Goal: Task Accomplishment & Management: Complete application form

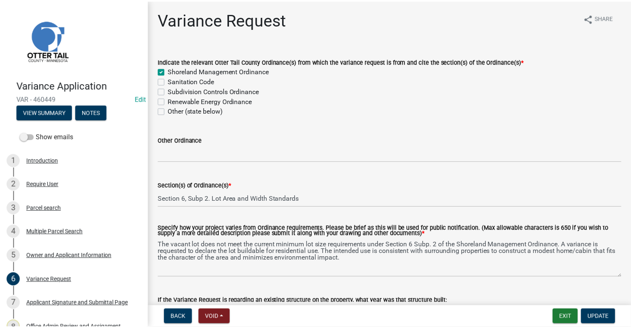
scroll to position [207, 0]
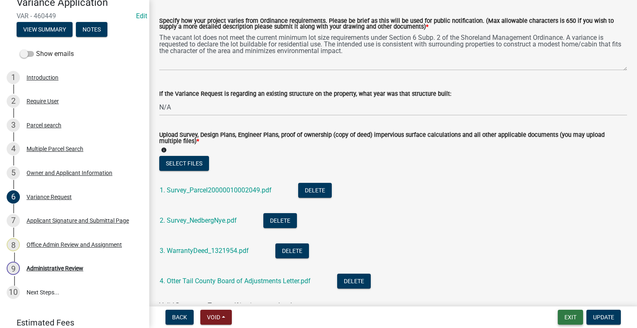
click at [561, 315] on button "Exit" at bounding box center [570, 317] width 25 height 15
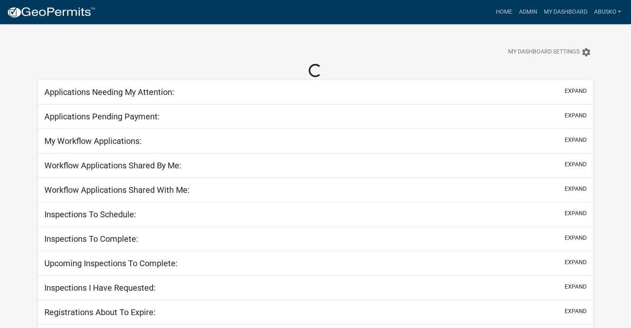
select select "1: 25"
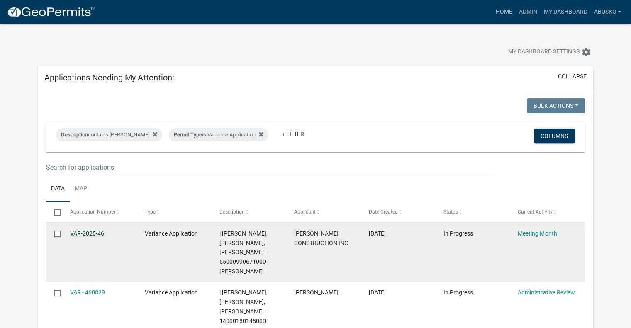
click at [91, 232] on link "VAR-2025-46" at bounding box center [87, 233] width 34 height 7
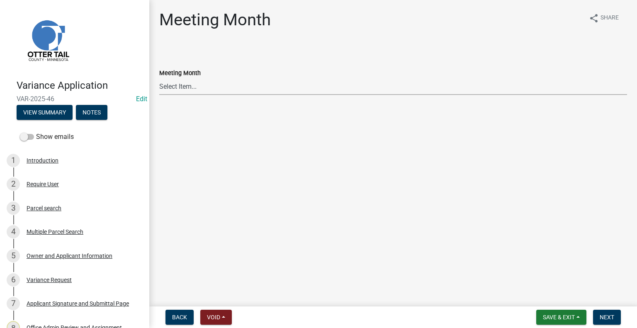
click at [230, 88] on select "Select Item... January Meeting February Meeting March Meeting April Meeting May…" at bounding box center [393, 86] width 468 height 17
click at [159, 78] on select "Select Item... January Meeting February Meeting March Meeting April Meeting May…" at bounding box center [393, 86] width 468 height 17
select select "a835377d-698e-41ef-9131-ba7e8b54b4c8"
click at [602, 316] on span "Next" at bounding box center [607, 317] width 15 height 7
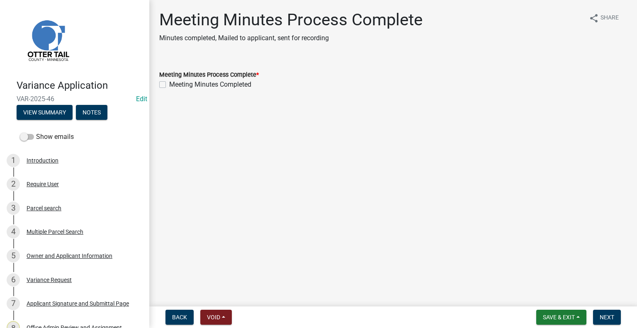
click at [557, 195] on main "Meeting Minutes Process Complete Minutes completed, Mailed to applicant, sent f…" at bounding box center [393, 151] width 488 height 303
click at [560, 316] on span "Save & Exit" at bounding box center [559, 317] width 32 height 7
click at [553, 297] on button "Save & Exit" at bounding box center [553, 296] width 66 height 20
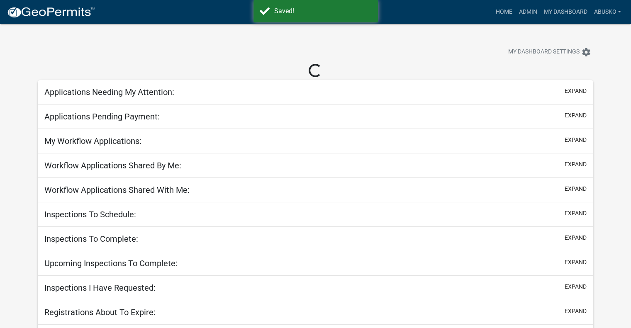
select select "1: 25"
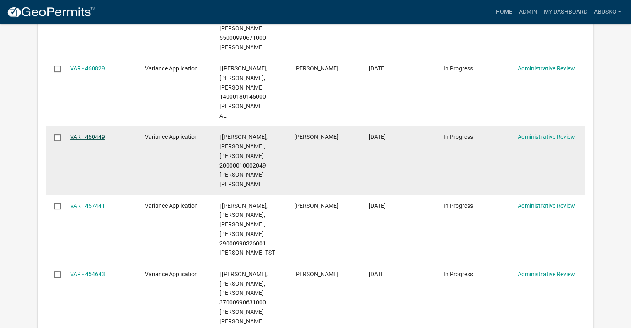
scroll to position [255, 0]
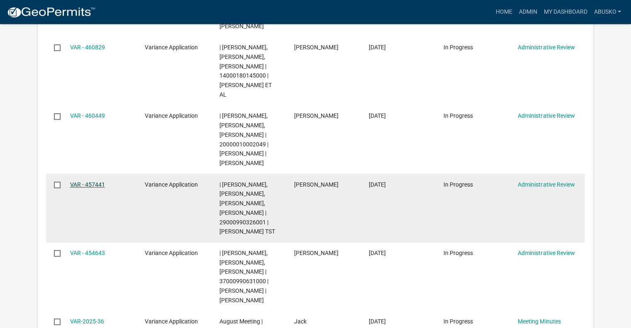
click at [91, 183] on link "VAR - 457441" at bounding box center [87, 184] width 35 height 7
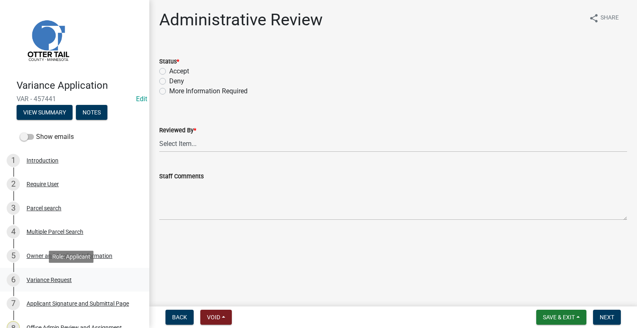
click at [56, 277] on div "Variance Request" at bounding box center [49, 280] width 45 height 6
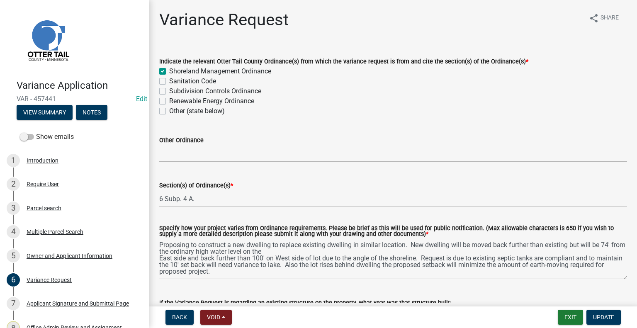
click at [619, 280] on textarea "Proposing to construct a new dwelling to replace existing dwelling in similar l…" at bounding box center [393, 259] width 468 height 41
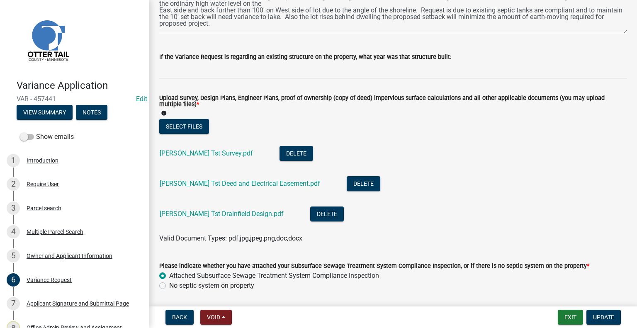
scroll to position [249, 0]
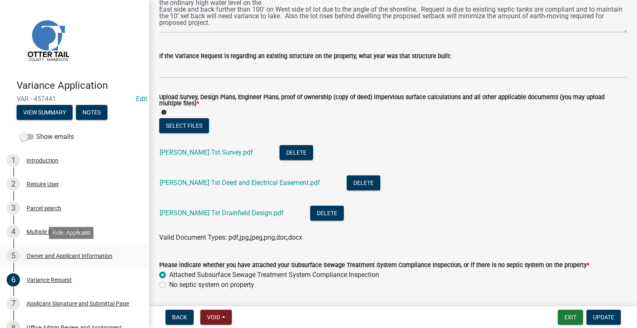
click at [73, 258] on div "Owner and Applicant Information" at bounding box center [70, 256] width 86 height 6
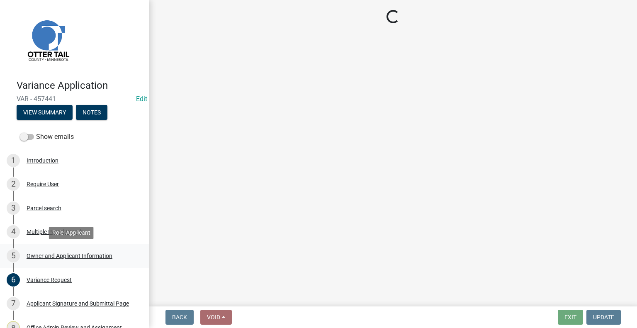
select select "2fd2643d-62cf-4cbe-9baa-b49ce2d73032"
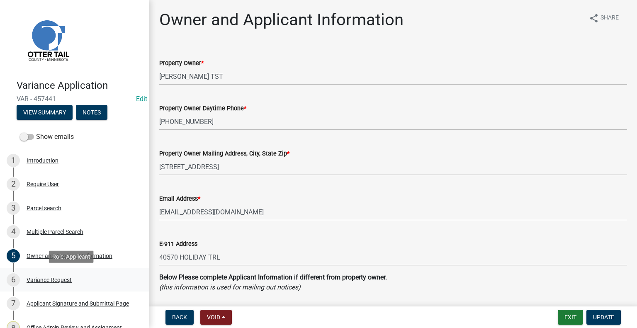
click at [57, 279] on div "Variance Request" at bounding box center [49, 280] width 45 height 6
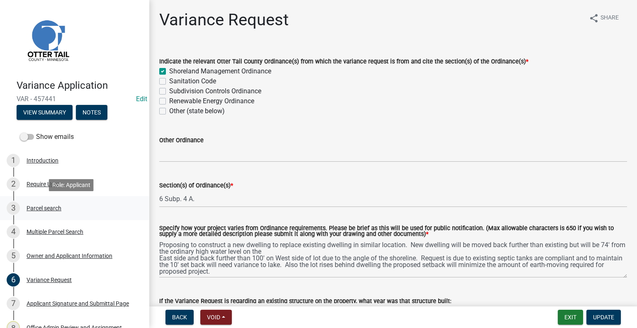
click at [54, 207] on div "Parcel search" at bounding box center [44, 208] width 35 height 6
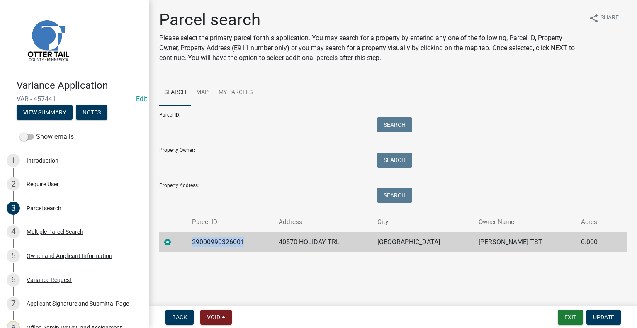
drag, startPoint x: 252, startPoint y: 240, endPoint x: 197, endPoint y: 242, distance: 54.8
click at [197, 242] on td "29000990326001" at bounding box center [230, 242] width 87 height 20
copy td "29000990326001"
click at [56, 280] on div "Variance Request" at bounding box center [49, 280] width 45 height 6
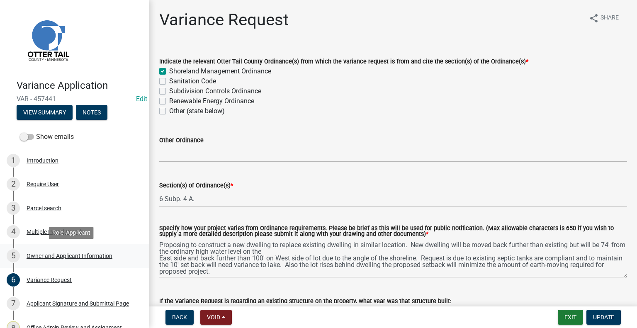
click at [74, 255] on div "Owner and Applicant Information" at bounding box center [70, 256] width 86 height 6
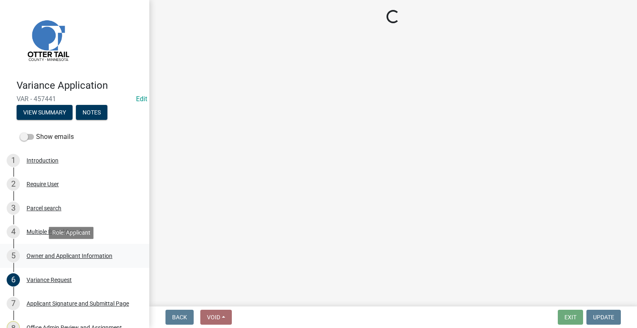
select select "2fd2643d-62cf-4cbe-9baa-b49ce2d73032"
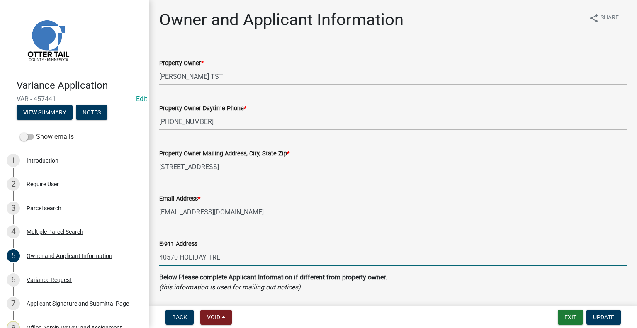
click at [229, 260] on input "40570 HOLIDAY TRL" at bounding box center [393, 257] width 468 height 17
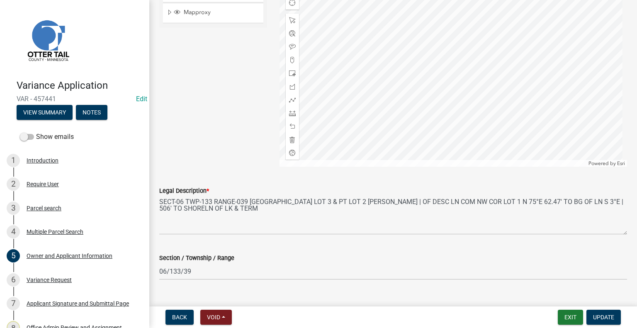
scroll to position [807, 0]
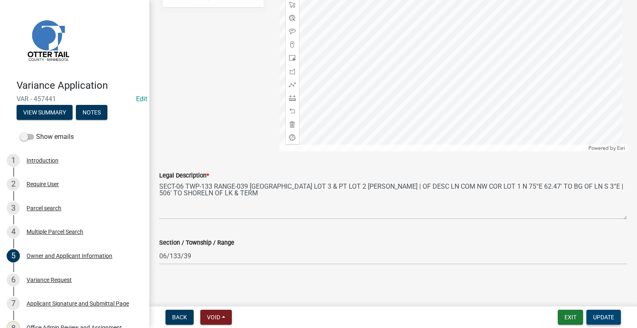
type input "40570 HOLIDAY TRL., [GEOGRAPHIC_DATA] 56515"
click at [603, 318] on span "Update" at bounding box center [603, 317] width 21 height 7
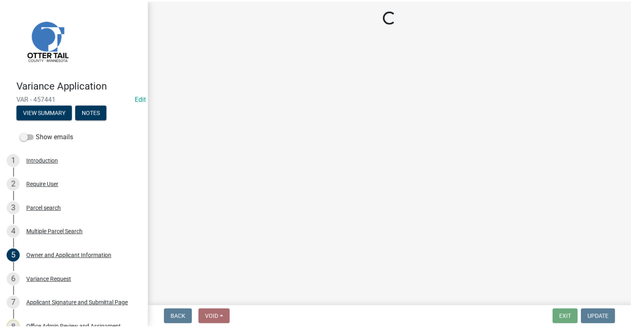
scroll to position [0, 0]
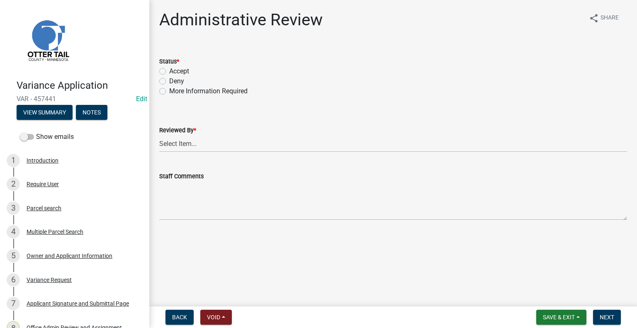
click at [169, 74] on label "Accept" at bounding box center [179, 71] width 20 height 10
click at [169, 72] on input "Accept" at bounding box center [171, 68] width 5 height 5
radio input "true"
click at [195, 146] on select "Select Item... [PERSON_NAME] [PERSON_NAME] [PERSON_NAME] [PERSON_NAME] [PERSON_…" at bounding box center [393, 143] width 468 height 17
click at [159, 135] on select "Select Item... [PERSON_NAME] [PERSON_NAME] [PERSON_NAME] [PERSON_NAME] [PERSON_…" at bounding box center [393, 143] width 468 height 17
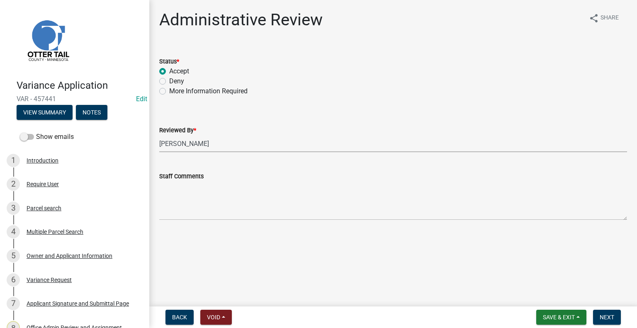
select select "b4c12476-3918-4c31-b34d-126d47b866fd"
click at [604, 316] on span "Next" at bounding box center [607, 317] width 15 height 7
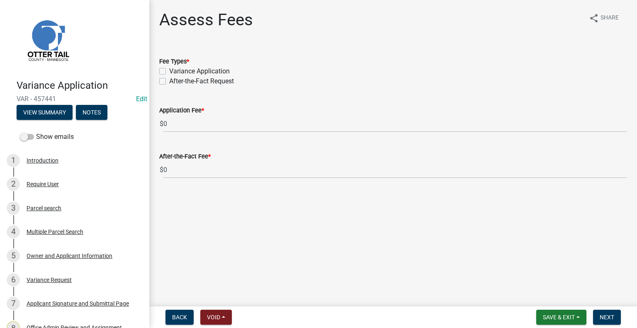
click at [169, 70] on label "Variance Application" at bounding box center [199, 71] width 61 height 10
click at [169, 70] on input "Variance Application" at bounding box center [171, 68] width 5 height 5
checkbox input "true"
checkbox input "false"
click at [606, 320] on span "Next" at bounding box center [607, 317] width 15 height 7
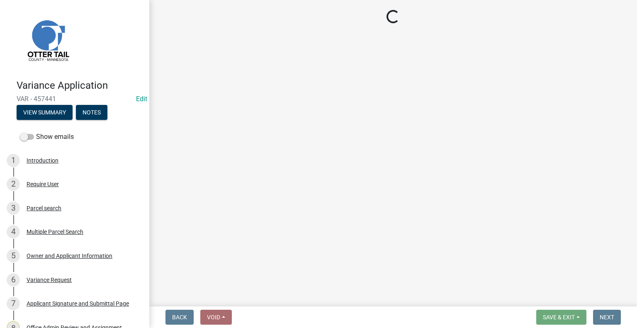
select select "3: 3"
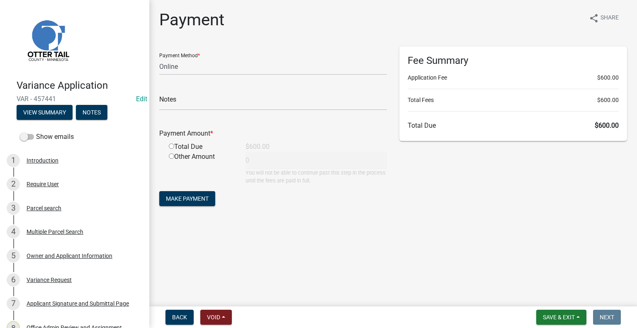
click at [176, 144] on div "Total Due" at bounding box center [201, 147] width 77 height 10
click at [169, 146] on input "radio" at bounding box center [171, 146] width 5 height 5
radio input "true"
type input "600"
click at [581, 318] on button "Save & Exit" at bounding box center [561, 317] width 50 height 15
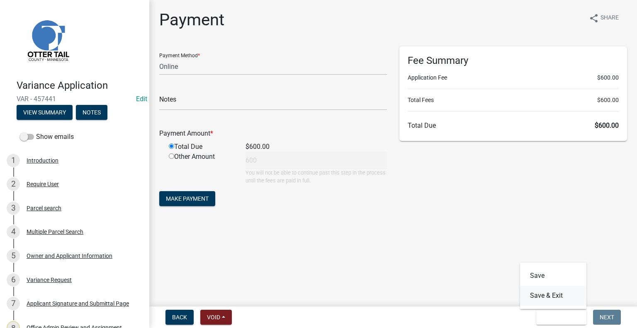
click at [544, 294] on button "Save & Exit" at bounding box center [553, 296] width 66 height 20
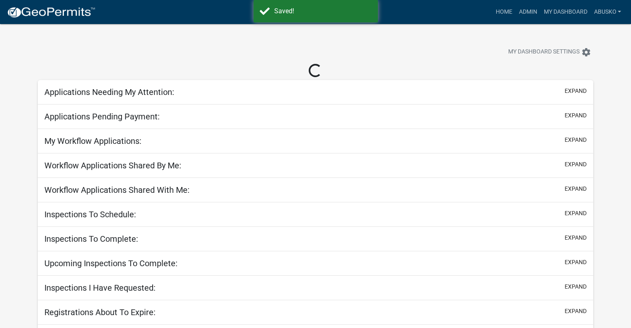
select select "1: 25"
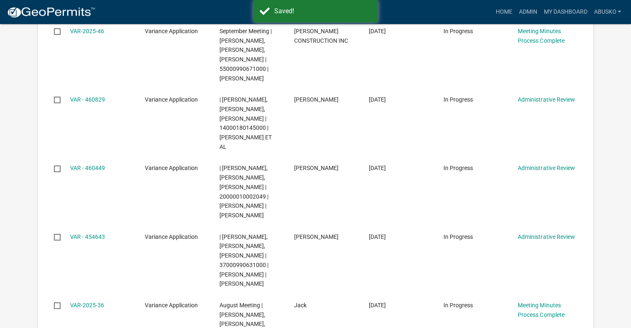
scroll to position [201, 0]
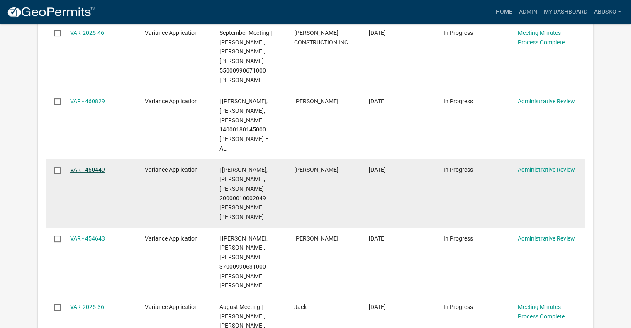
click at [91, 168] on link "VAR - 460449" at bounding box center [87, 169] width 35 height 7
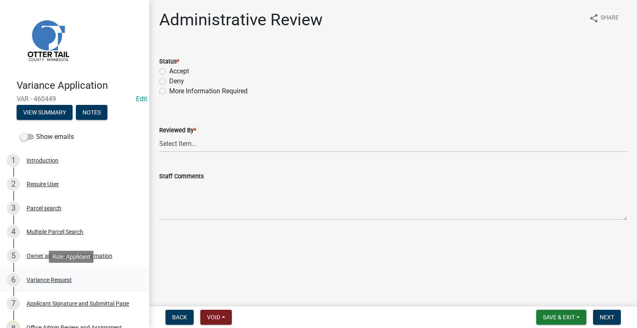
click at [60, 280] on div "Variance Request" at bounding box center [49, 280] width 45 height 6
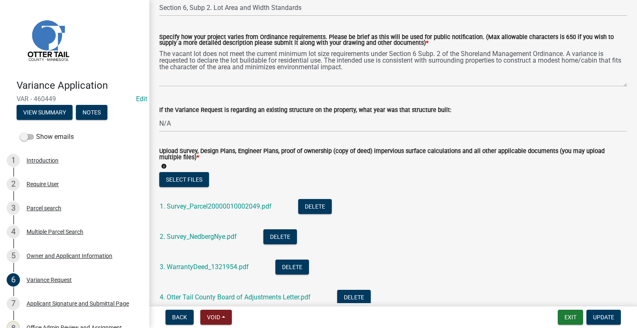
scroll to position [197, 0]
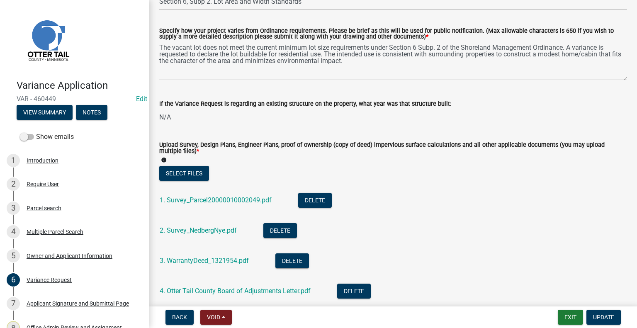
click at [194, 236] on div "2. Survey_NedbergNye.pdf" at bounding box center [205, 231] width 90 height 17
click at [195, 232] on link "2. Survey_NedbergNye.pdf" at bounding box center [198, 230] width 77 height 8
click at [212, 200] on link "1. Survey_Parcel20000010002049.pdf" at bounding box center [216, 200] width 112 height 8
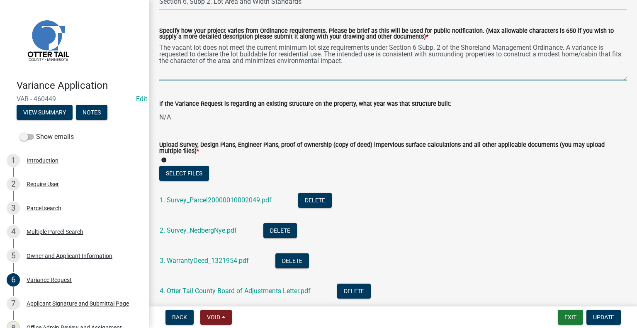
click at [384, 64] on textarea "The vacant lot does not meet the current minimum lot size requirements under Se…" at bounding box center [393, 60] width 468 height 39
type textarea "The vacant lot does not meet the current minimum lot size requirements under Se…"
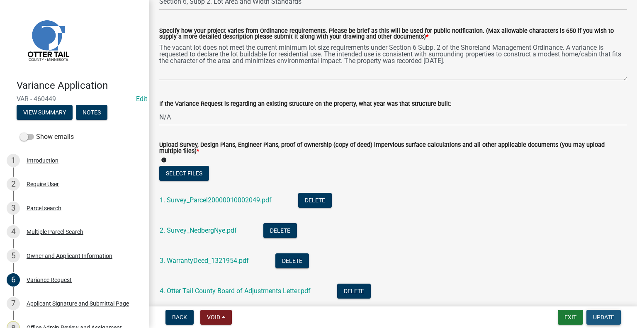
click at [602, 317] on span "Update" at bounding box center [603, 317] width 21 height 7
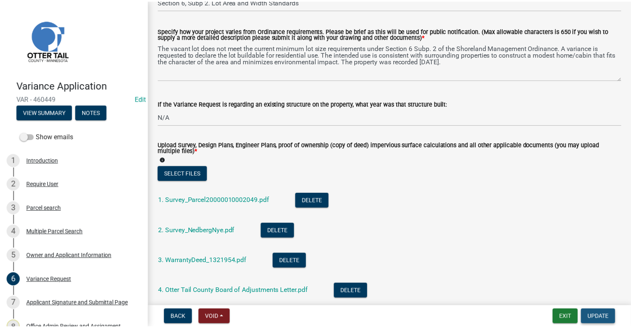
scroll to position [0, 0]
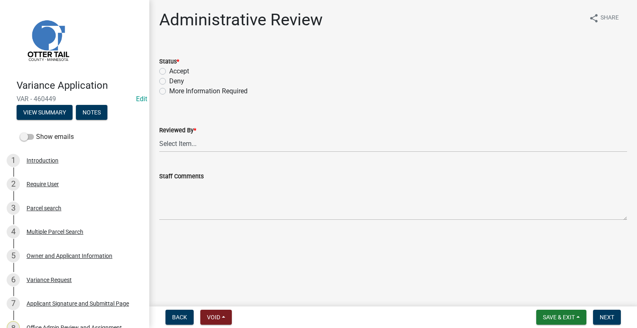
click at [169, 71] on label "Accept" at bounding box center [179, 71] width 20 height 10
click at [169, 71] on input "Accept" at bounding box center [171, 68] width 5 height 5
radio input "true"
click at [179, 143] on select "Select Item... [PERSON_NAME] [PERSON_NAME] [PERSON_NAME] [PERSON_NAME] [PERSON_…" at bounding box center [393, 143] width 468 height 17
click at [159, 135] on select "Select Item... [PERSON_NAME] [PERSON_NAME] [PERSON_NAME] [PERSON_NAME] [PERSON_…" at bounding box center [393, 143] width 468 height 17
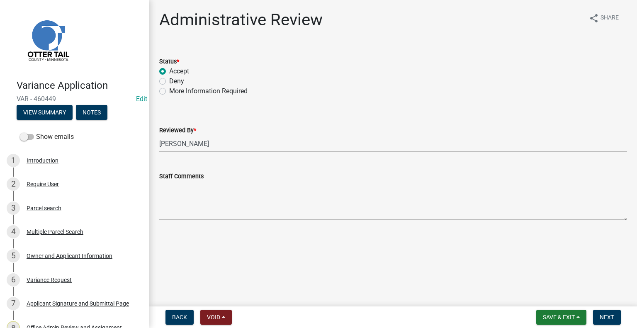
select select "1bc1e483-05bd-4456-8d1d-1de62b367160"
click at [605, 311] on button "Next" at bounding box center [607, 317] width 28 height 15
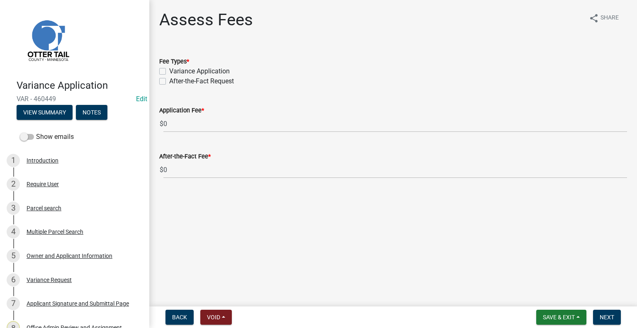
click at [169, 73] on label "Variance Application" at bounding box center [199, 71] width 61 height 10
click at [169, 72] on input "Variance Application" at bounding box center [171, 68] width 5 height 5
checkbox input "true"
checkbox input "false"
drag, startPoint x: 163, startPoint y: 73, endPoint x: 363, endPoint y: 154, distance: 216.2
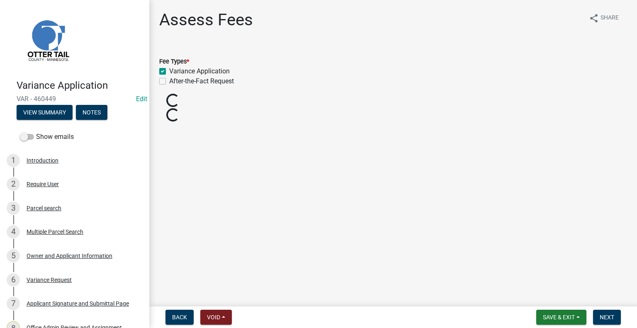
click at [363, 154] on main "Assess Fees share Share Fee Types * Variance Application After-the-Fact Request…" at bounding box center [393, 151] width 488 height 303
click at [355, 95] on div "Application Fee $ 600.00" at bounding box center [393, 113] width 468 height 39
click at [598, 315] on button "Next" at bounding box center [607, 317] width 28 height 15
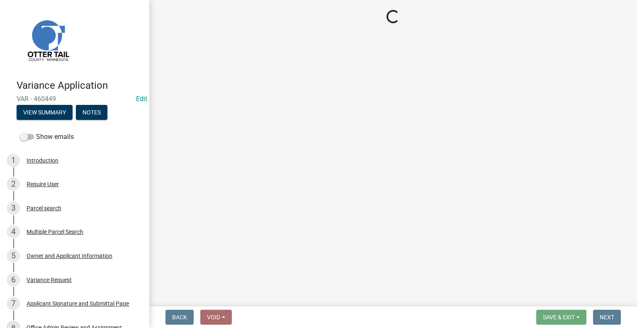
select select "3: 3"
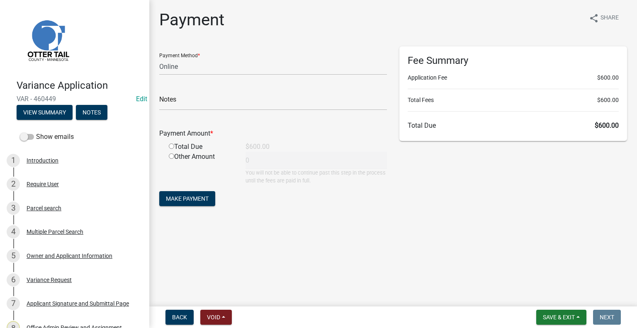
click at [171, 147] on input "radio" at bounding box center [171, 146] width 5 height 5
radio input "true"
type input "600"
click at [581, 318] on button "Save & Exit" at bounding box center [561, 317] width 50 height 15
click at [539, 279] on button "Save" at bounding box center [553, 276] width 66 height 20
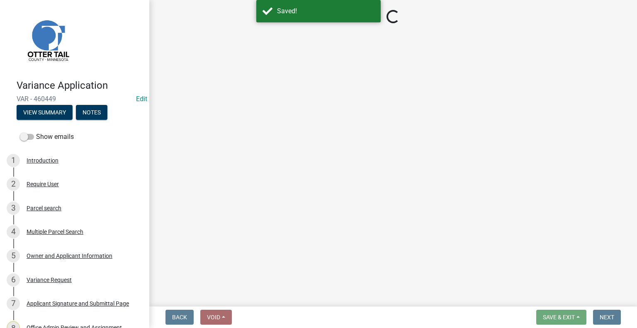
select select "3: 3"
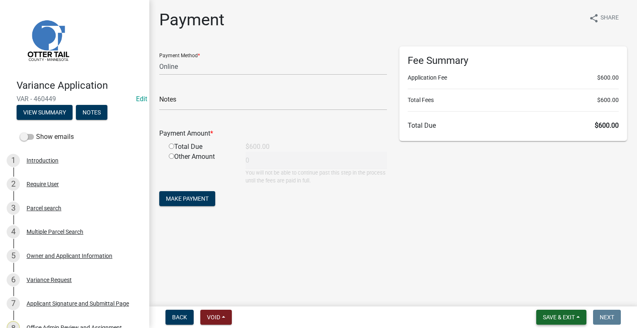
click at [552, 316] on span "Save & Exit" at bounding box center [559, 317] width 32 height 7
click at [549, 293] on button "Save & Exit" at bounding box center [553, 296] width 66 height 20
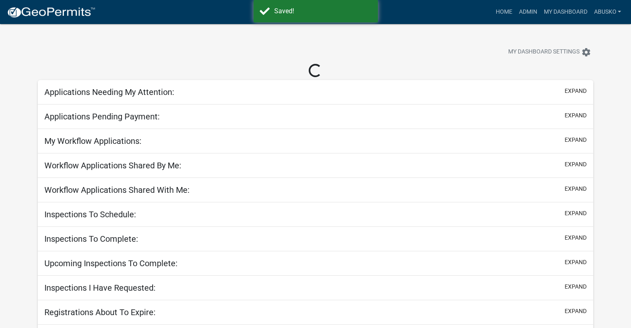
select select "1: 25"
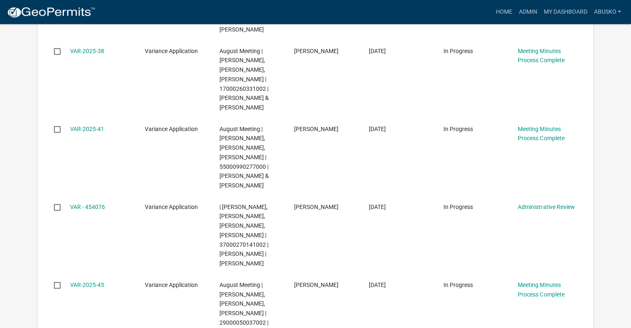
scroll to position [552, 0]
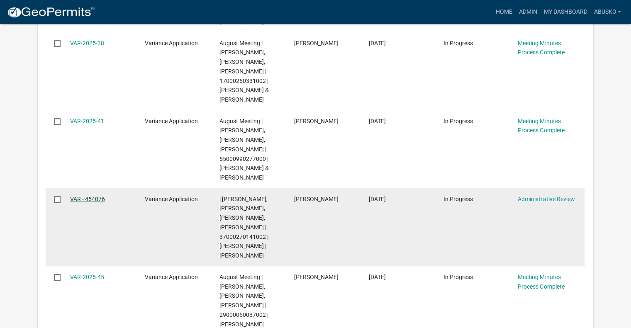
click at [95, 199] on link "VAR - 454076" at bounding box center [87, 199] width 35 height 7
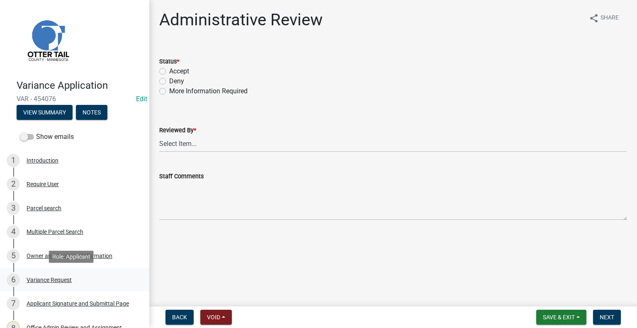
click at [58, 278] on div "Variance Request" at bounding box center [49, 280] width 45 height 6
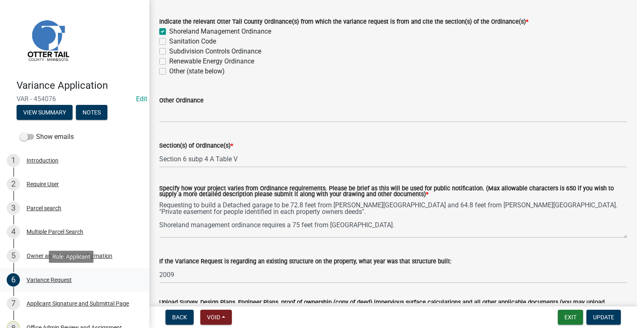
scroll to position [74, 0]
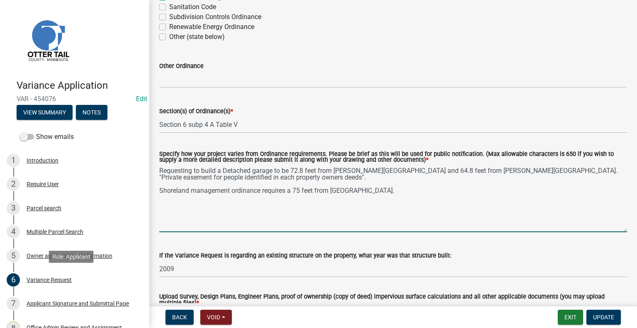
click at [385, 197] on textarea "Requesting to build a Detached garage to be 72.8 feet from [PERSON_NAME][GEOGRA…" at bounding box center [393, 199] width 468 height 68
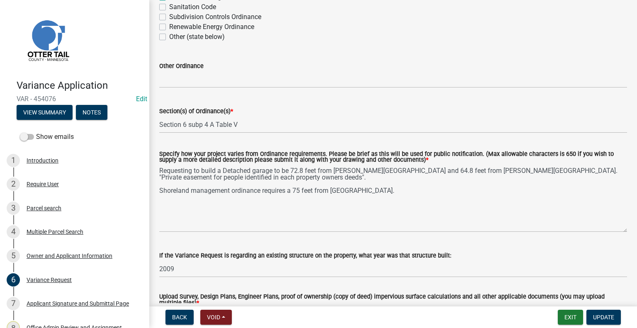
click at [475, 256] on div "If the Variance Request is regarding an existing structure on the property, wha…" at bounding box center [393, 256] width 468 height 10
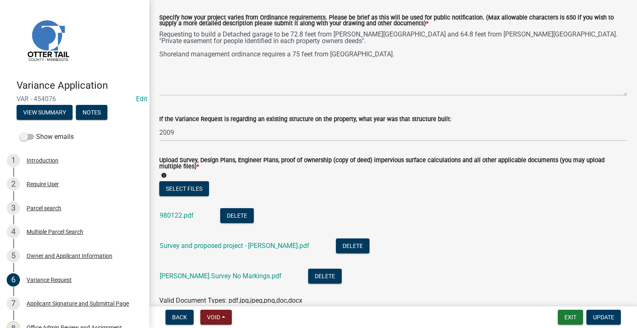
scroll to position [257, 0]
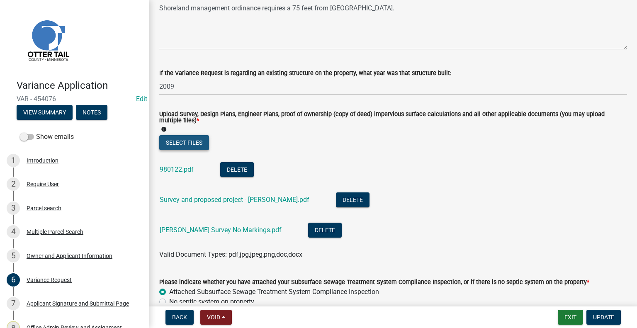
click at [186, 144] on button "Select files" at bounding box center [184, 142] width 50 height 15
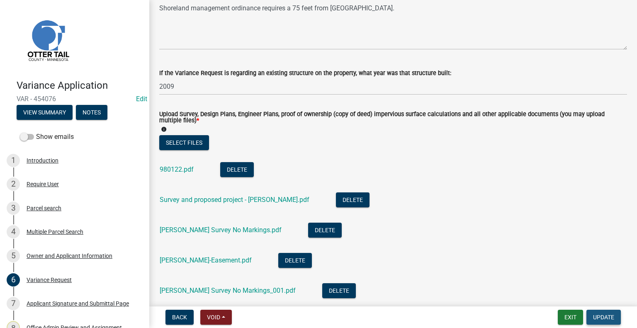
click at [597, 316] on span "Update" at bounding box center [603, 317] width 21 height 7
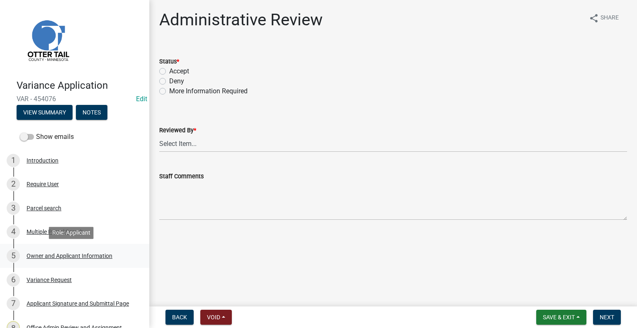
click at [63, 256] on div "Owner and Applicant Information" at bounding box center [70, 256] width 86 height 6
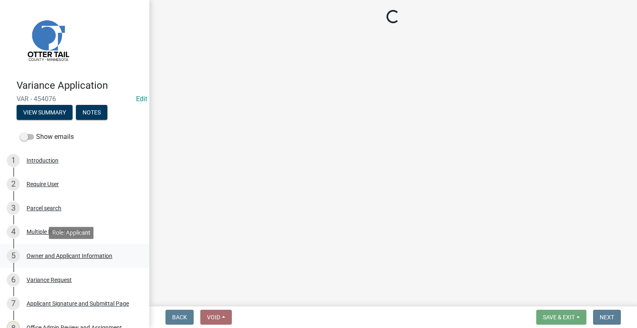
select select "26d9dc3a-5afa-4bd9-b8d6-98f5eeaf68e9"
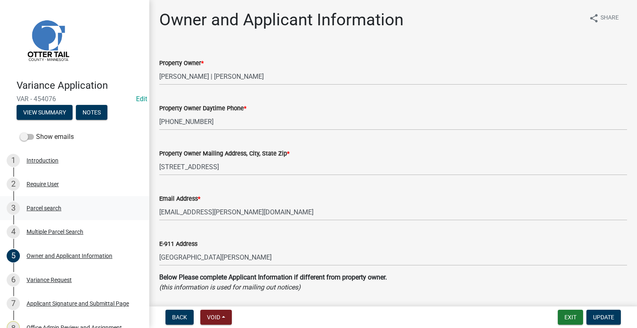
click at [52, 207] on div "Parcel search" at bounding box center [44, 208] width 35 height 6
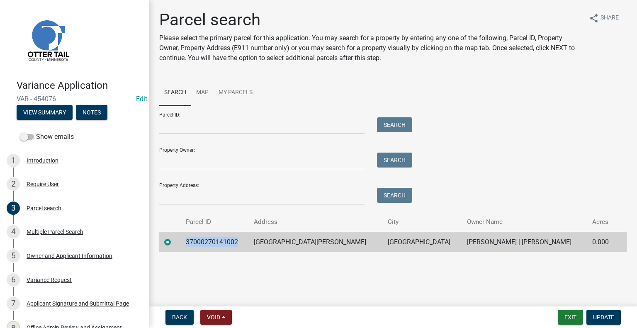
drag, startPoint x: 242, startPoint y: 242, endPoint x: 189, endPoint y: 248, distance: 53.9
click at [189, 248] on td "37000270141002" at bounding box center [215, 242] width 68 height 20
copy td "37000270141002"
click at [60, 282] on div "Variance Request" at bounding box center [49, 280] width 45 height 6
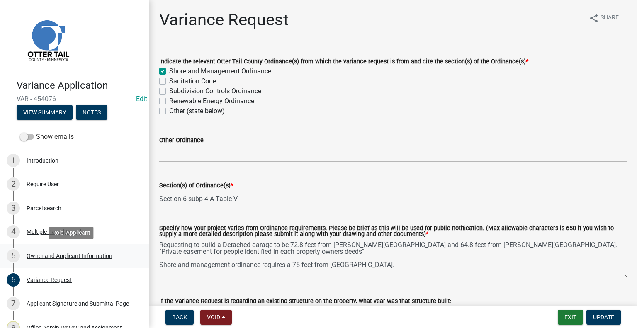
click at [60, 257] on div "Owner and Applicant Information" at bounding box center [70, 256] width 86 height 6
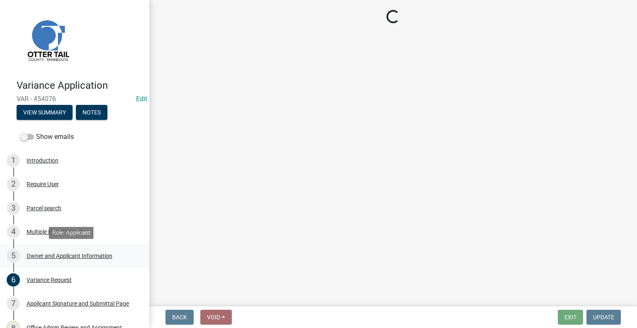
select select "26d9dc3a-5afa-4bd9-b8d6-98f5eeaf68e9"
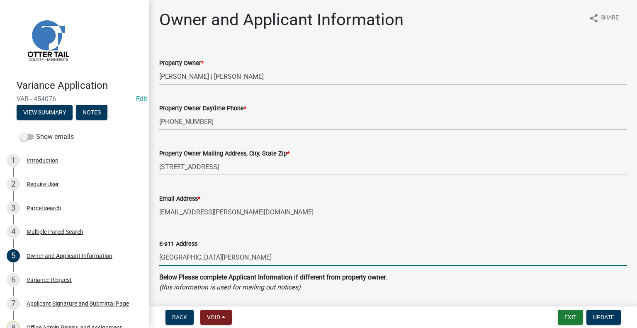
click at [238, 257] on input "[GEOGRAPHIC_DATA][PERSON_NAME]" at bounding box center [393, 257] width 468 height 17
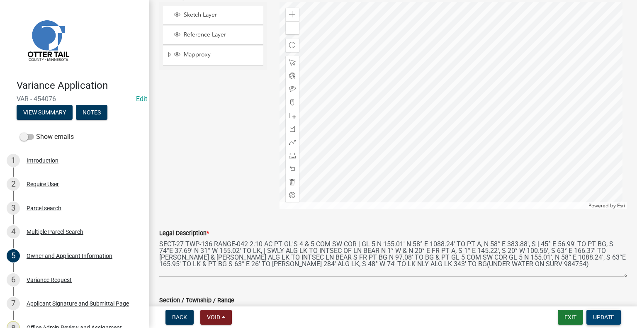
scroll to position [807, 0]
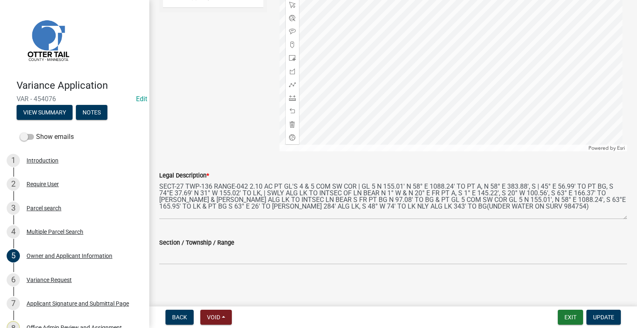
type input "[STREET_ADDRESS][PERSON_NAME]"
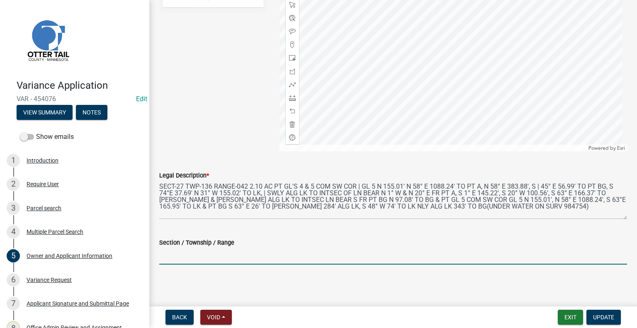
click at [175, 257] on input "Section / Township / Range" at bounding box center [393, 256] width 468 height 17
type input "[PHONE_NUMBER]"
click at [605, 317] on span "Update" at bounding box center [603, 317] width 21 height 7
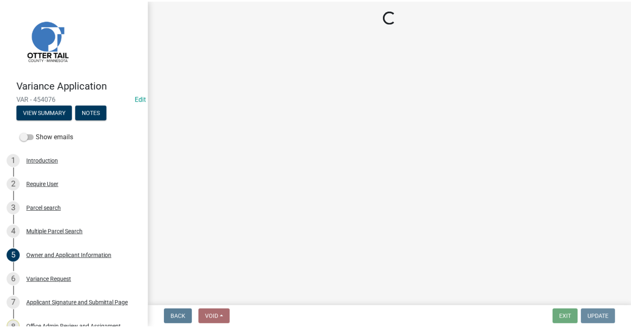
scroll to position [0, 0]
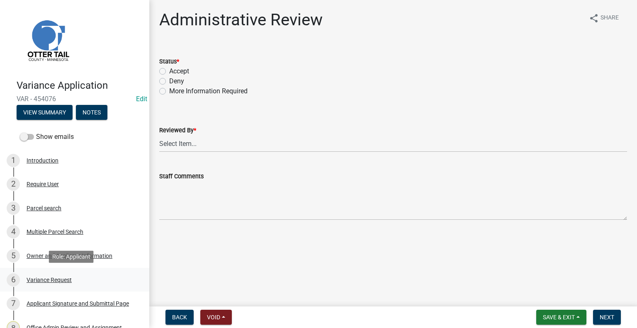
click at [48, 282] on div "Variance Request" at bounding box center [49, 280] width 45 height 6
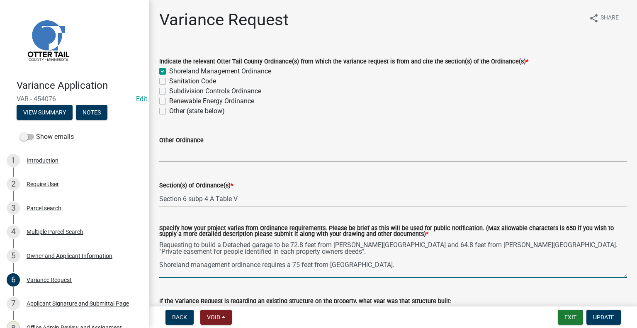
drag, startPoint x: 503, startPoint y: 243, endPoint x: 508, endPoint y: 253, distance: 11.1
click at [508, 253] on textarea "Requesting to build a Detached garage to be 72.8 feet from [PERSON_NAME][GEOGRA…" at bounding box center [393, 258] width 468 height 39
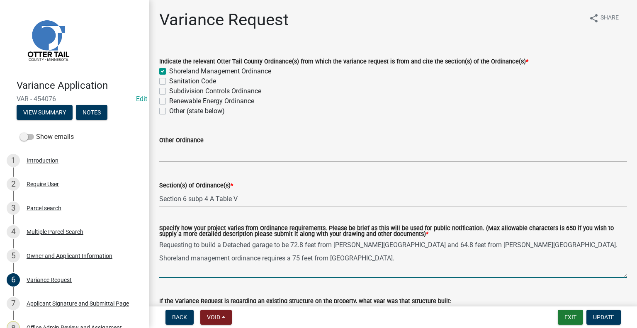
click at [287, 246] on textarea "Requesting to build a Detached garage to be 72.8 feet from [PERSON_NAME][GEOGRA…" at bounding box center [393, 258] width 468 height 39
click at [365, 245] on textarea "Requesting to build a Detached garage being 72.8 feet from [PERSON_NAME][GEOGRA…" at bounding box center [393, 258] width 468 height 39
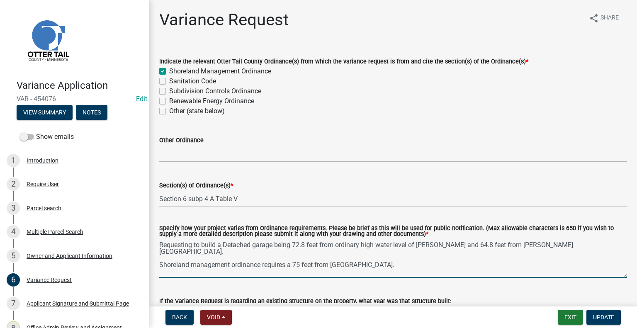
drag, startPoint x: 566, startPoint y: 245, endPoint x: 504, endPoint y: 243, distance: 62.3
click at [504, 243] on textarea "Requesting to build a Detached garage being 72.8 feet from ordinary high water …" at bounding box center [393, 258] width 468 height 39
click at [562, 250] on textarea "Requesting to build a Detached garage being 72.8 feet from ordinary high water …" at bounding box center [393, 258] width 468 height 39
click at [562, 242] on textarea "Requesting to build a Detached garage being 72.8 feet from ordinary high water …" at bounding box center [393, 258] width 468 height 39
click at [609, 242] on textarea "Requesting to build a Detached garage being 72.8 feet from ordinary high water …" at bounding box center [393, 258] width 468 height 39
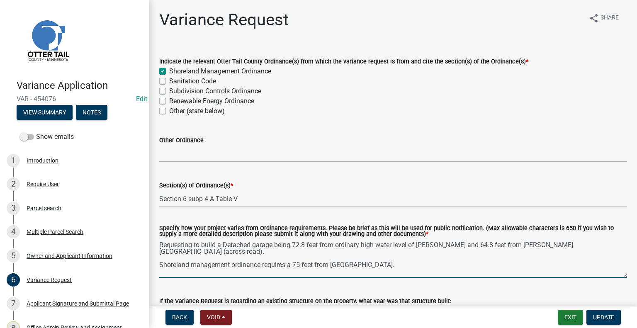
drag, startPoint x: 290, startPoint y: 259, endPoint x: 163, endPoint y: 260, distance: 127.3
click at [163, 260] on textarea "Requesting to build a Detached garage being 72.8 feet from ordinary high water …" at bounding box center [393, 258] width 468 height 39
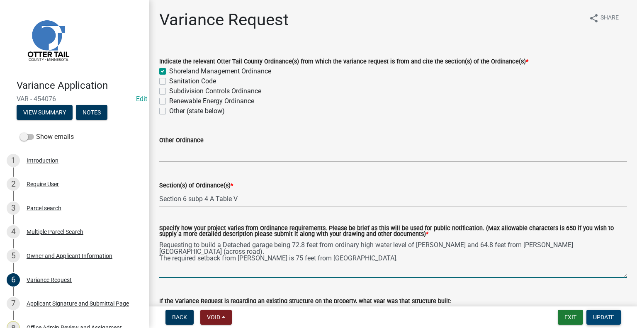
type textarea "Requesting to build a Detached garage being 72.8 feet from ordinary high water …"
click at [598, 315] on span "Update" at bounding box center [603, 317] width 21 height 7
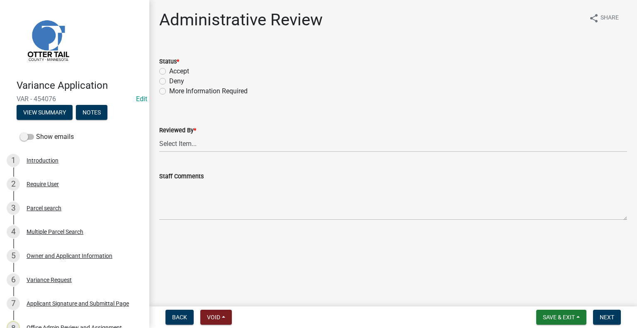
click at [169, 71] on label "Accept" at bounding box center [179, 71] width 20 height 10
click at [169, 71] on input "Accept" at bounding box center [171, 68] width 5 height 5
radio input "true"
click at [190, 144] on select "Select Item... [PERSON_NAME] [PERSON_NAME] [PERSON_NAME] [PERSON_NAME] [PERSON_…" at bounding box center [393, 143] width 468 height 17
click at [159, 135] on select "Select Item... [PERSON_NAME] [PERSON_NAME] [PERSON_NAME] [PERSON_NAME] [PERSON_…" at bounding box center [393, 143] width 468 height 17
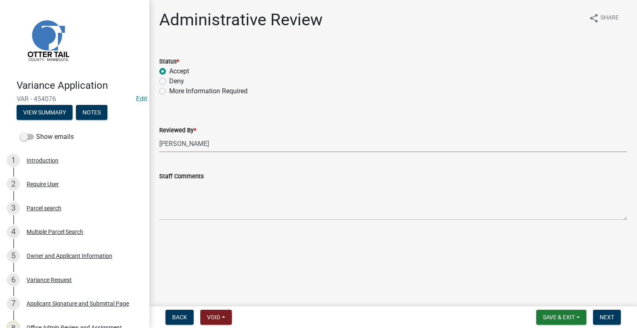
select select "1bc1e483-05bd-4456-8d1d-1de62b367160"
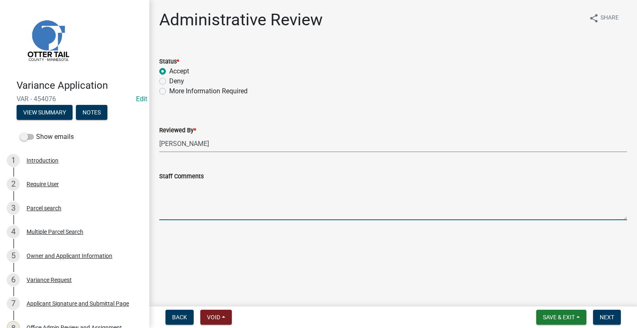
click at [174, 185] on textarea "Staff Comments" at bounding box center [393, 200] width 468 height 39
type textarea "[PERSON_NAME] was working with property owner"
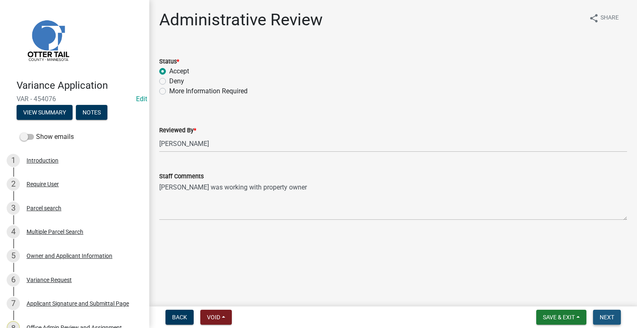
click at [607, 316] on span "Next" at bounding box center [607, 317] width 15 height 7
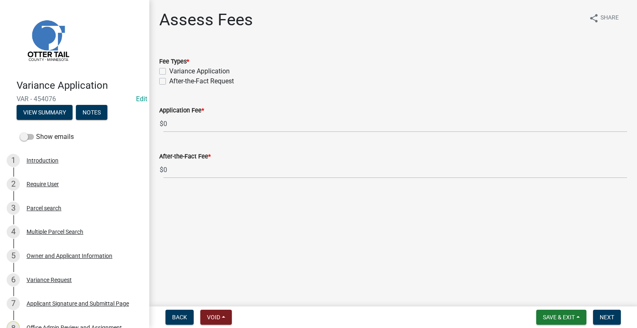
click at [169, 73] on label "Variance Application" at bounding box center [199, 71] width 61 height 10
click at [169, 72] on input "Variance Application" at bounding box center [171, 68] width 5 height 5
checkbox input "true"
checkbox input "false"
click at [605, 319] on span "Next" at bounding box center [607, 317] width 15 height 7
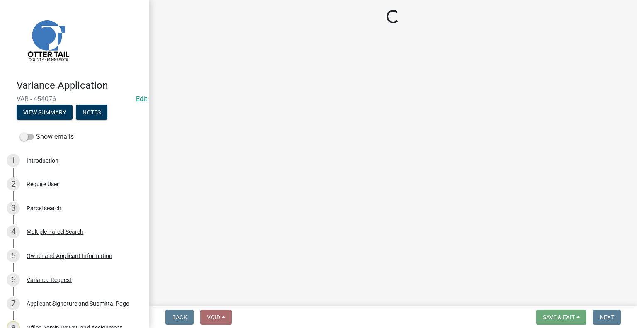
select select "3: 3"
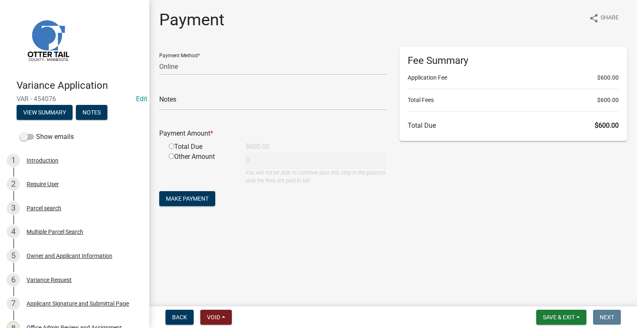
click at [170, 146] on input "radio" at bounding box center [171, 146] width 5 height 5
radio input "true"
type input "600"
click at [561, 313] on button "Save & Exit" at bounding box center [561, 317] width 50 height 15
click at [552, 295] on button "Save & Exit" at bounding box center [553, 296] width 66 height 20
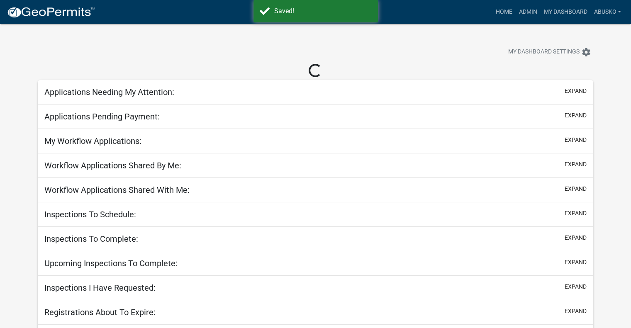
select select "1: 25"
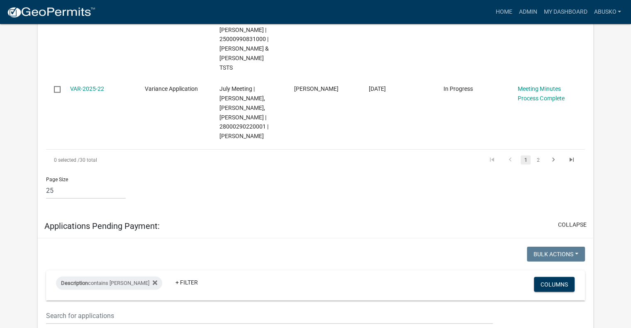
scroll to position [1986, 0]
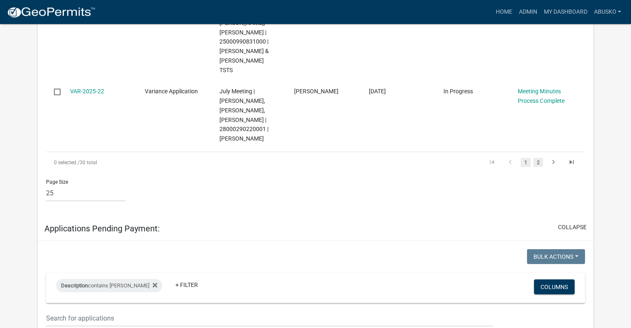
click at [539, 158] on link "2" at bounding box center [538, 162] width 10 height 9
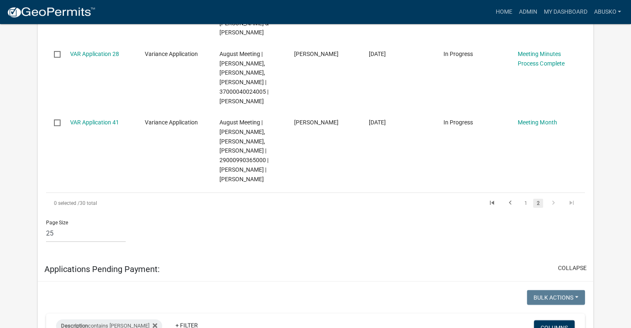
scroll to position [409, 0]
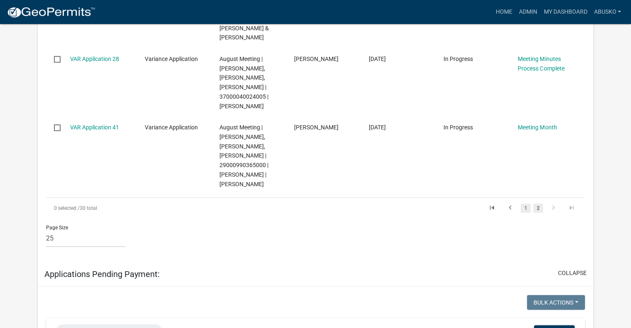
click at [526, 207] on link "1" at bounding box center [526, 208] width 10 height 9
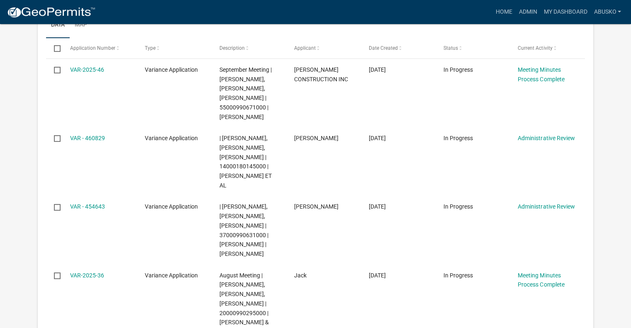
scroll to position [166, 0]
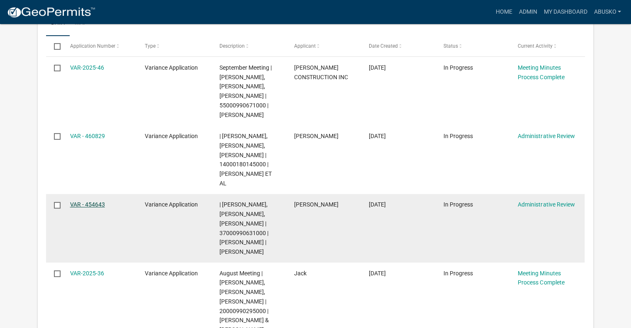
click at [97, 204] on link "VAR - 454643" at bounding box center [87, 204] width 35 height 7
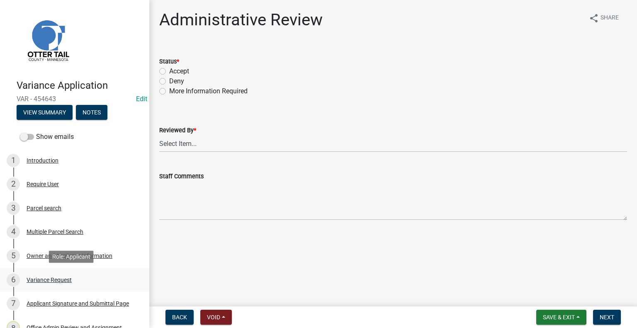
click at [63, 278] on div "Variance Request" at bounding box center [49, 280] width 45 height 6
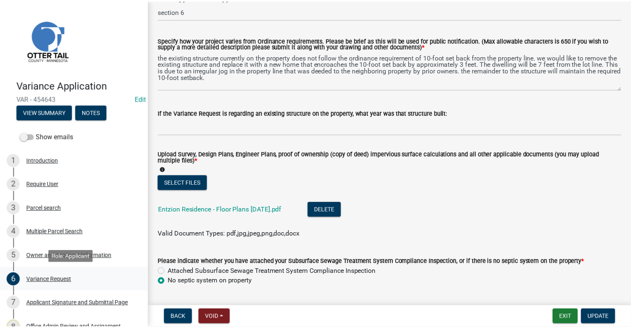
scroll to position [188, 0]
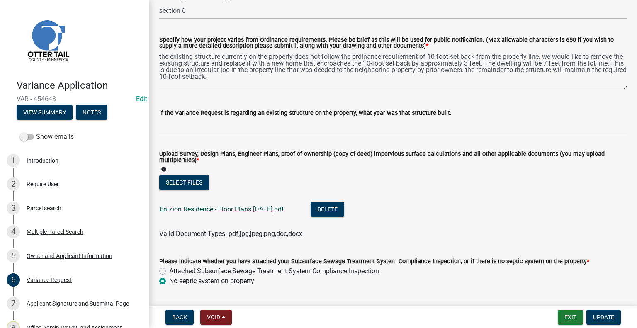
click at [198, 212] on link "Entzion Residence - Floor Plans [DATE].pdf" at bounding box center [222, 209] width 124 height 8
click at [575, 314] on button "Exit" at bounding box center [570, 317] width 25 height 15
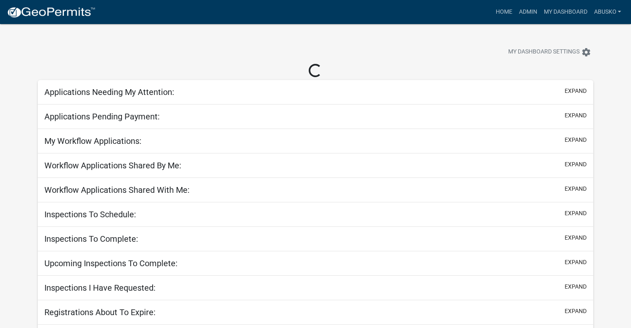
select select "1: 25"
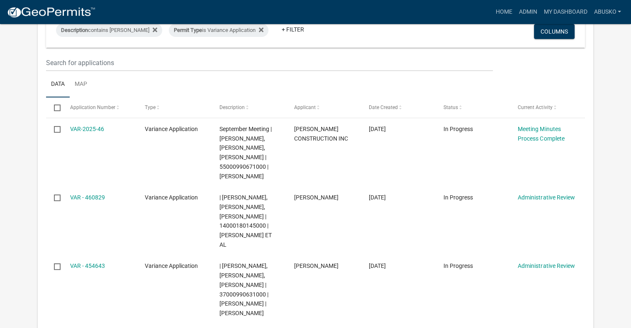
scroll to position [132, 0]
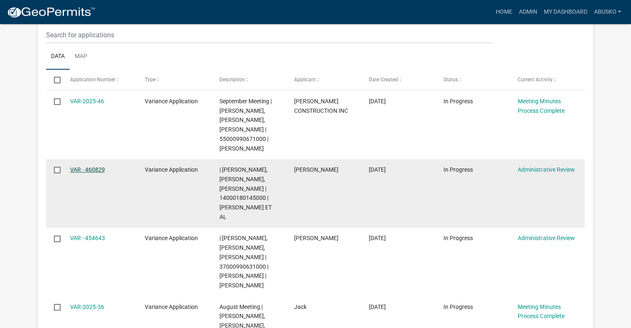
click at [99, 168] on link "VAR - 460829" at bounding box center [87, 169] width 35 height 7
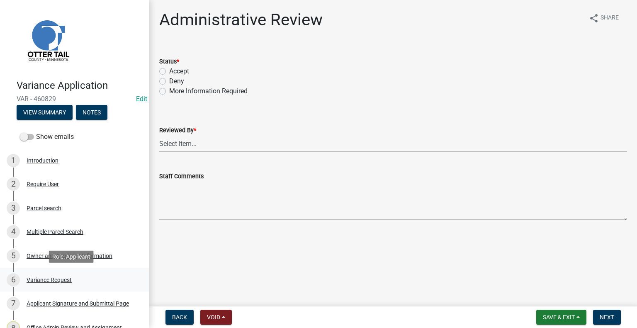
click at [53, 277] on div "Variance Request" at bounding box center [49, 280] width 45 height 6
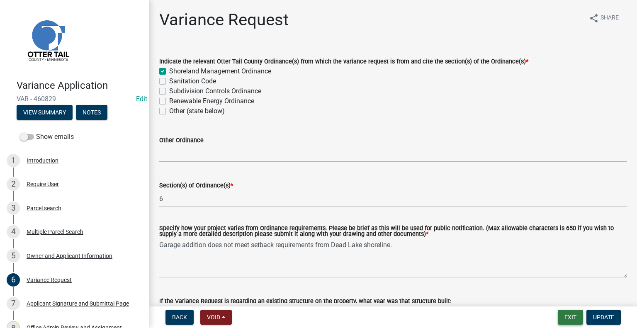
click at [577, 316] on button "Exit" at bounding box center [570, 317] width 25 height 15
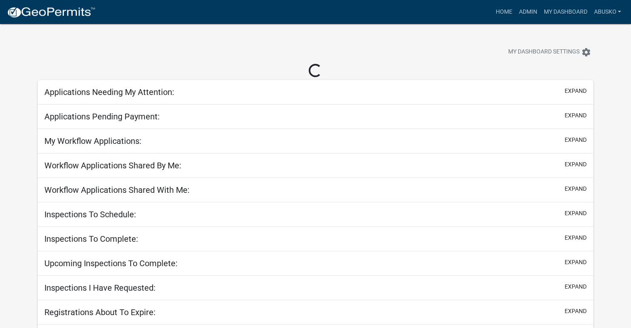
select select "1: 25"
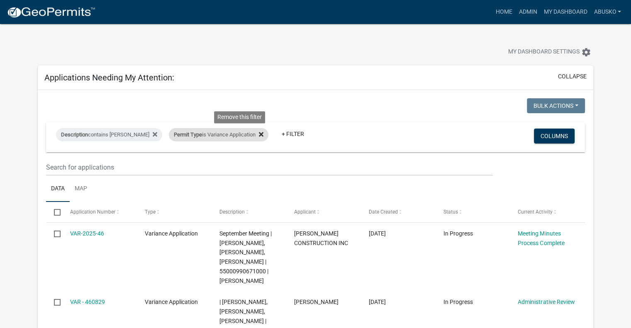
click at [259, 136] on icon at bounding box center [261, 134] width 5 height 5
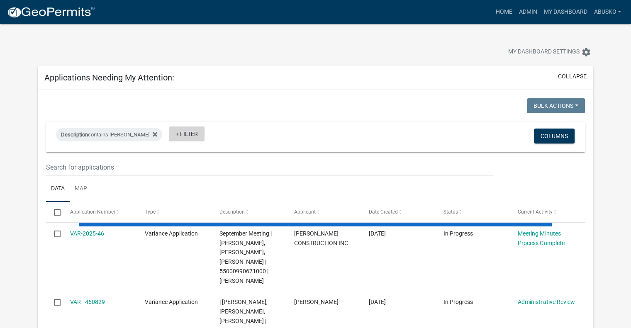
click at [169, 134] on link "+ Filter" at bounding box center [187, 134] width 36 height 15
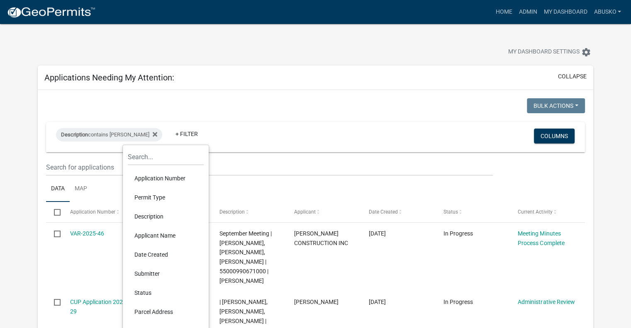
click at [168, 198] on li "Permit Type" at bounding box center [166, 197] width 76 height 19
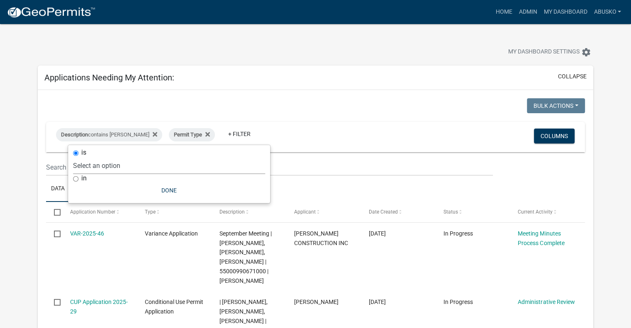
click at [128, 163] on select "Select an option Building Contractor / Excavators (Registration) Building Contr…" at bounding box center [169, 165] width 192 height 17
select select "6e4aec68-bfe6-4728-abf4-01362d967f60"
click at [118, 157] on select "Select an option Building Contractor / Excavators (Registration) Building Contr…" at bounding box center [169, 165] width 192 height 17
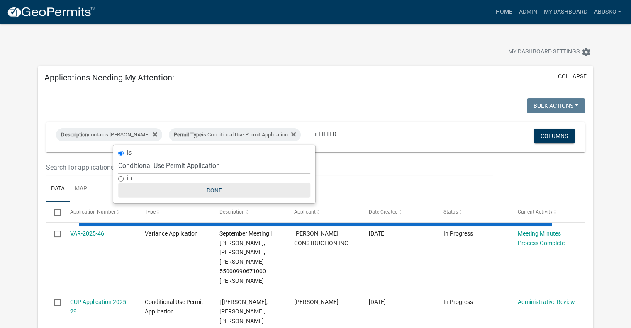
click at [218, 191] on button "Done" at bounding box center [214, 190] width 192 height 15
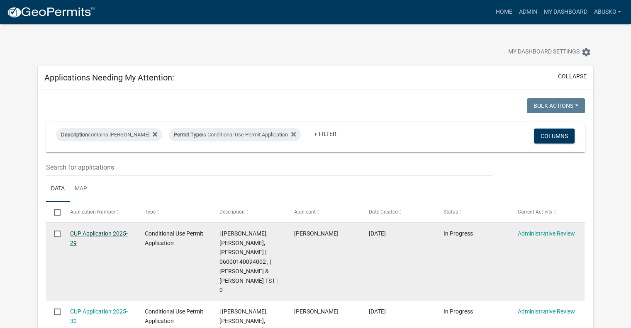
click at [92, 232] on link "CUP Application 2025-29" at bounding box center [99, 238] width 58 height 16
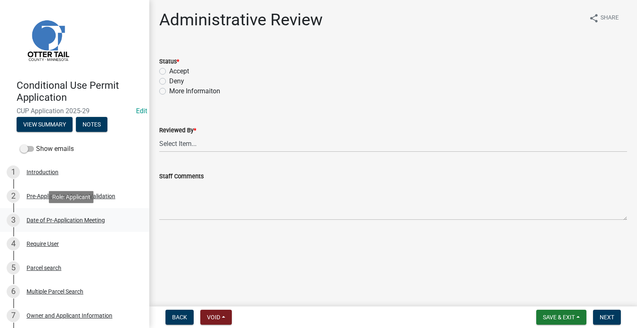
click at [73, 217] on div "Date of Pr-Application Meeting" at bounding box center [66, 220] width 78 height 6
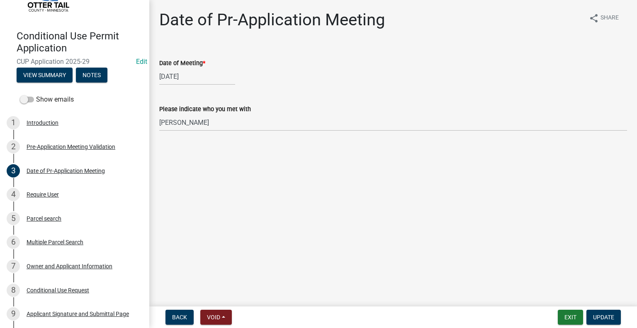
scroll to position [50, 0]
click at [48, 292] on div "Conditional Use Request" at bounding box center [58, 290] width 63 height 6
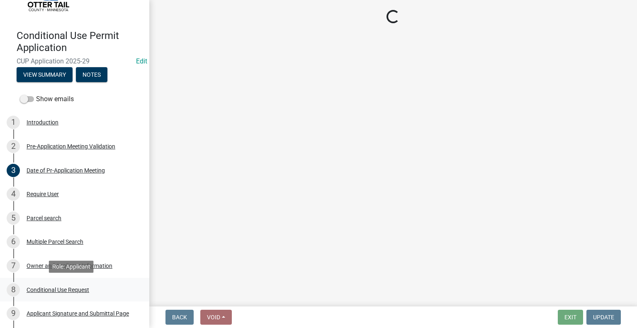
select select "40d0c955-8948-4bcf-b6e0-7d68504e2e4d"
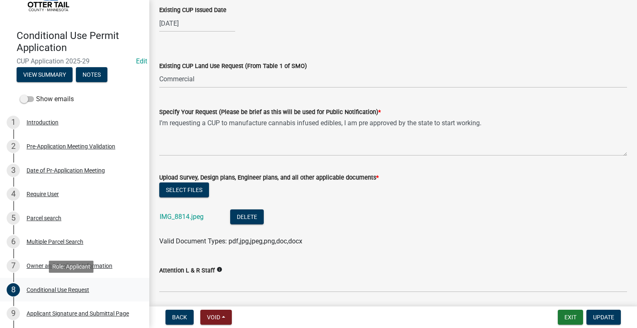
scroll to position [544, 0]
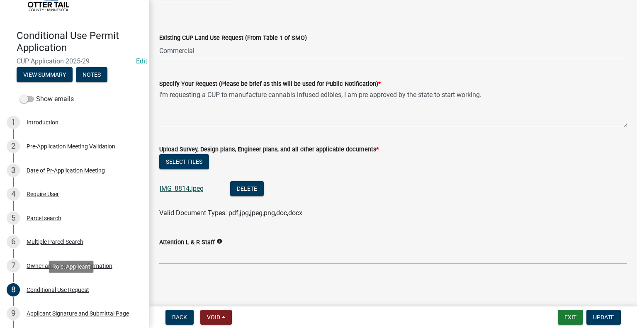
click at [187, 192] on link "IMG_8814.jpeg" at bounding box center [182, 189] width 44 height 8
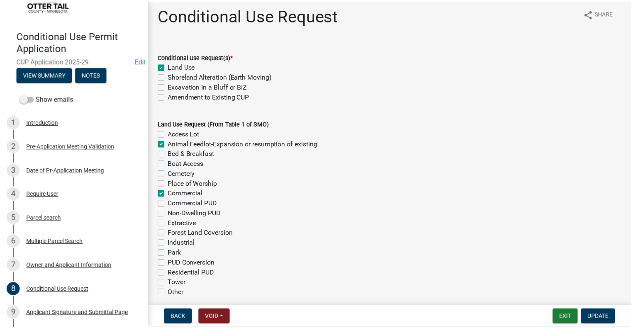
scroll to position [0, 0]
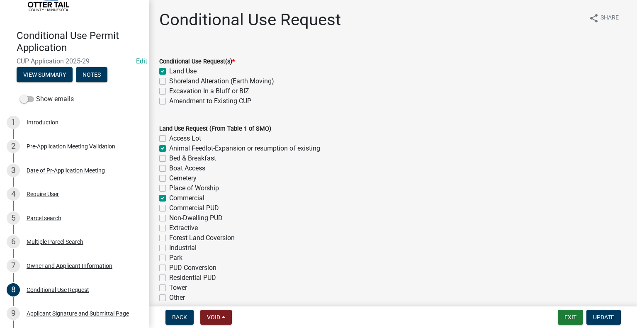
click at [169, 148] on label "Animal Feedlot-Expansion or resumption of existing" at bounding box center [244, 149] width 151 height 10
click at [169, 148] on input "Animal Feedlot-Expansion or resumption of existing" at bounding box center [171, 146] width 5 height 5
checkbox input "false"
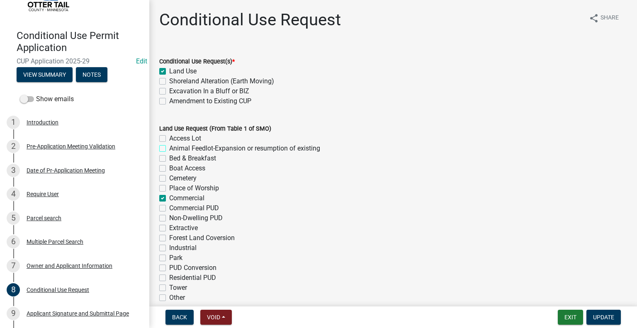
checkbox input "false"
checkbox input "true"
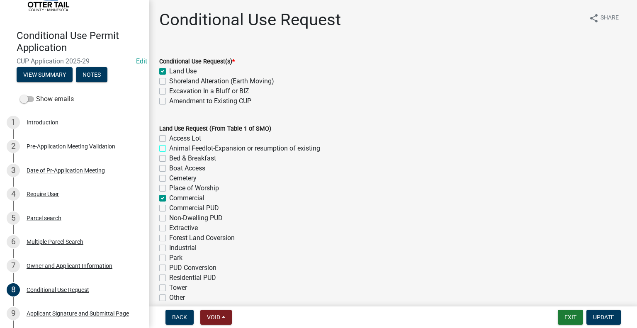
checkbox input "false"
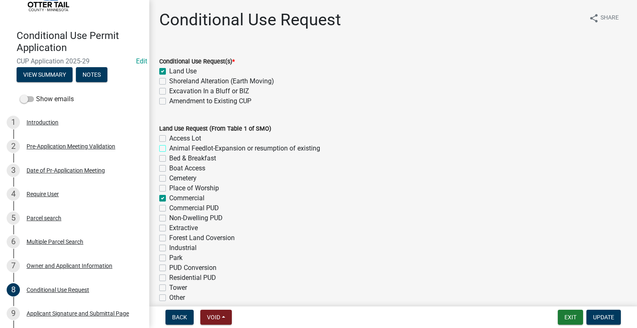
checkbox input "false"
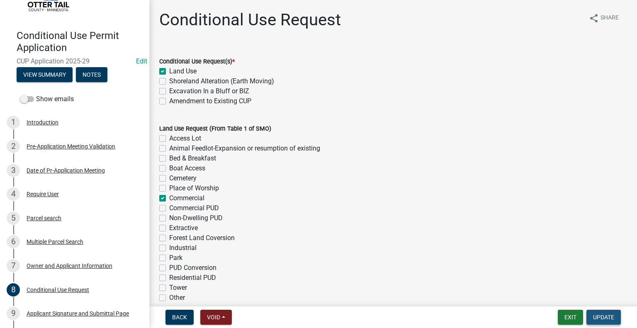
click at [593, 319] on span "Update" at bounding box center [603, 317] width 21 height 7
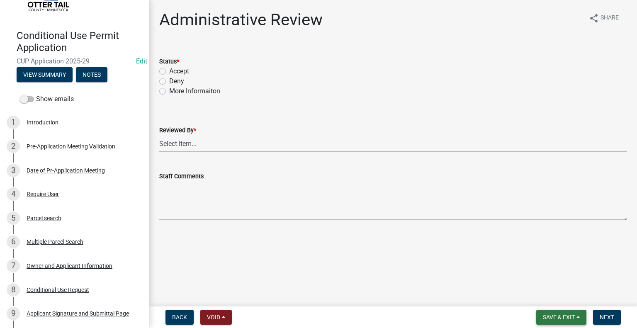
click at [563, 316] on span "Save & Exit" at bounding box center [559, 317] width 32 height 7
click at [554, 300] on button "Save & Exit" at bounding box center [553, 296] width 66 height 20
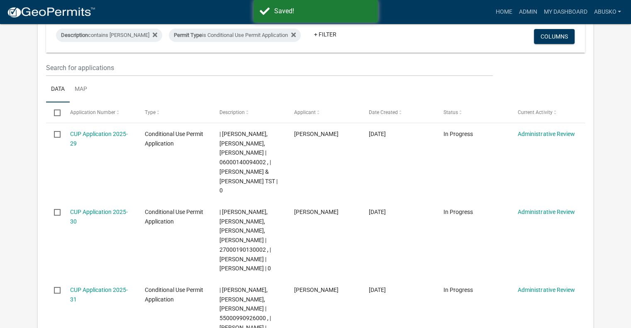
scroll to position [129, 0]
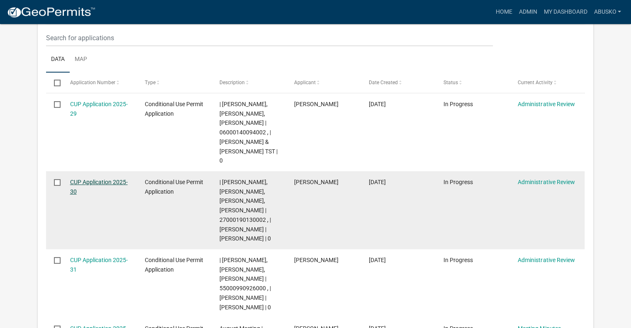
click at [105, 179] on link "CUP Application 2025-30" at bounding box center [99, 187] width 58 height 16
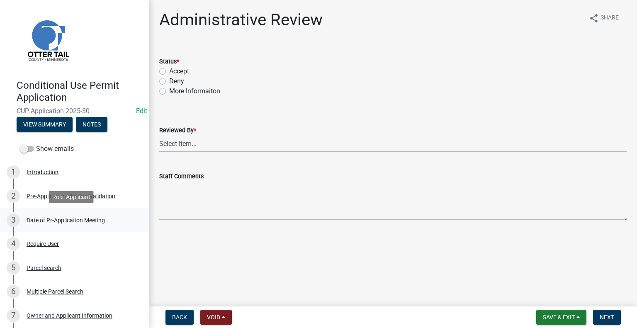
click at [82, 220] on div "Date of Pr-Application Meeting" at bounding box center [66, 220] width 78 height 6
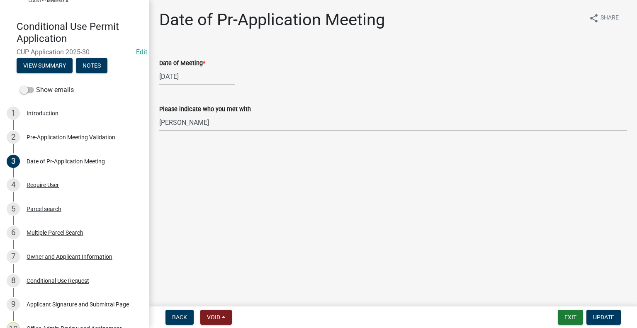
scroll to position [66, 0]
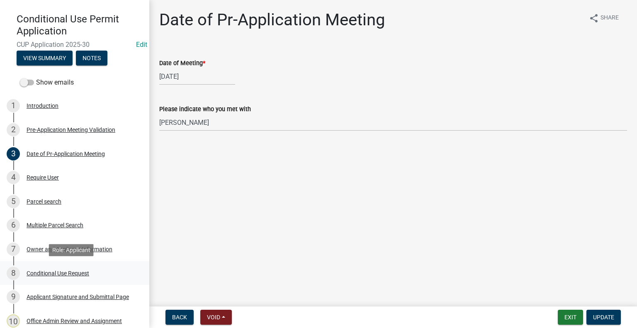
click at [50, 271] on div "Conditional Use Request" at bounding box center [58, 273] width 63 height 6
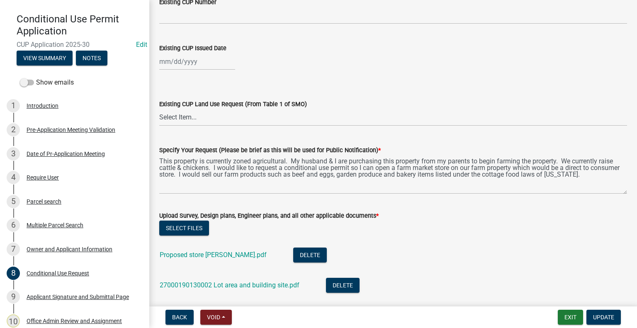
scroll to position [481, 0]
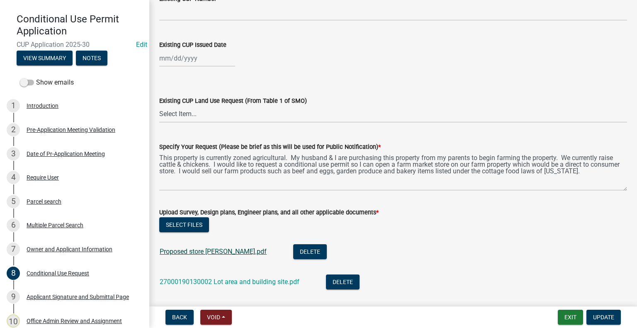
click at [212, 253] on link "Proposed store [PERSON_NAME].pdf" at bounding box center [213, 252] width 107 height 8
click at [231, 281] on link "27000190130002 Lot area and building site.pdf" at bounding box center [230, 282] width 140 height 8
click at [50, 199] on div "Parcel search" at bounding box center [44, 202] width 35 height 6
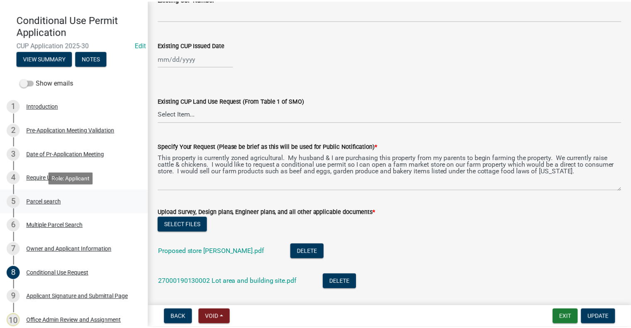
scroll to position [0, 0]
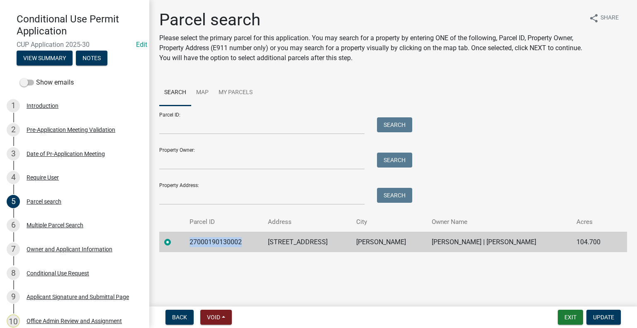
drag, startPoint x: 246, startPoint y: 242, endPoint x: 189, endPoint y: 242, distance: 56.4
click at [189, 242] on td "27000190130002" at bounding box center [224, 242] width 79 height 20
copy td "27000190130002"
click at [574, 315] on button "Exit" at bounding box center [570, 317] width 25 height 15
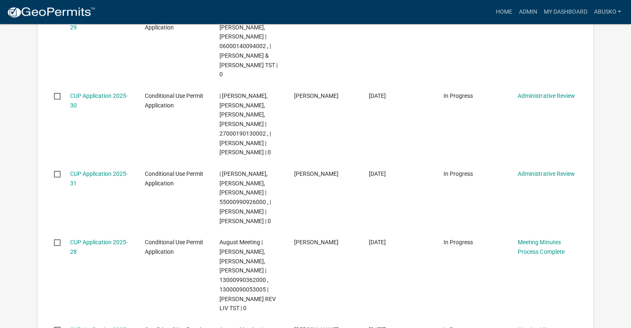
scroll to position [216, 0]
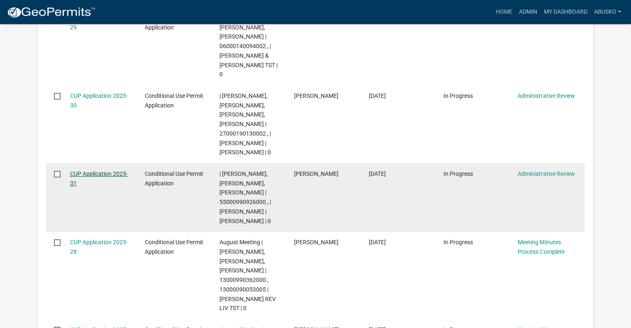
click at [111, 175] on link "CUP Application 2025-31" at bounding box center [99, 178] width 58 height 16
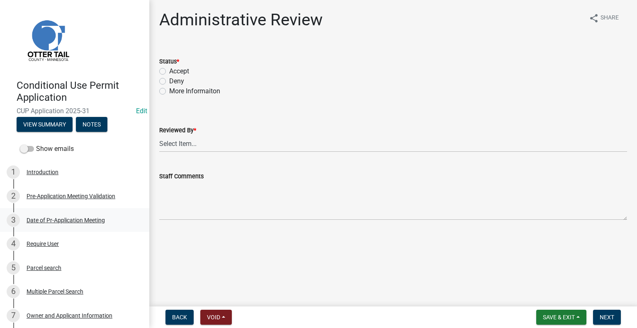
click at [61, 220] on div "Date of Pr-Application Meeting" at bounding box center [66, 220] width 78 height 6
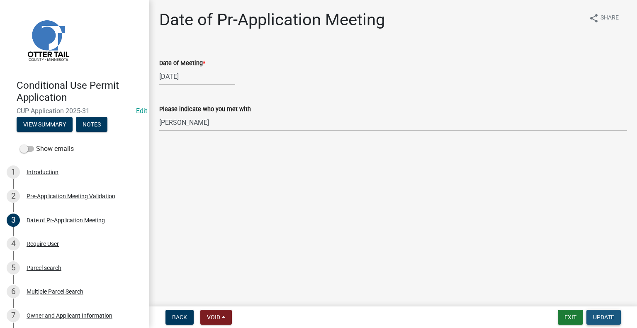
click at [602, 318] on span "Update" at bounding box center [603, 317] width 21 height 7
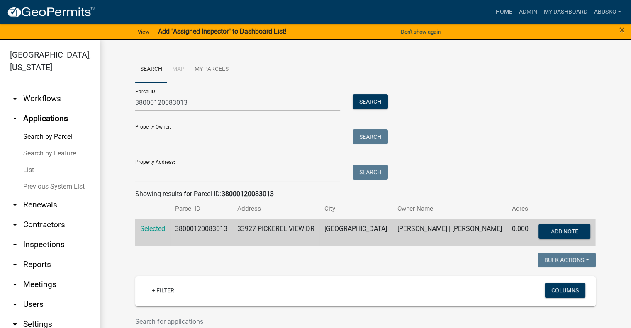
scroll to position [332, 0]
